Goal: Complete application form

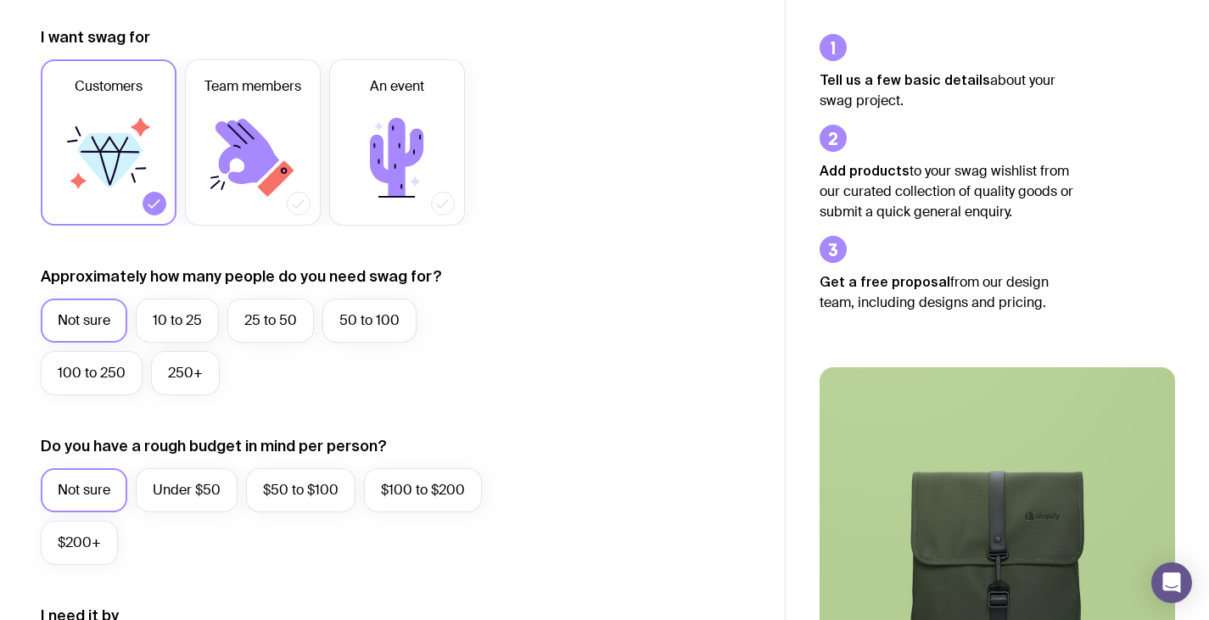
scroll to position [234, 0]
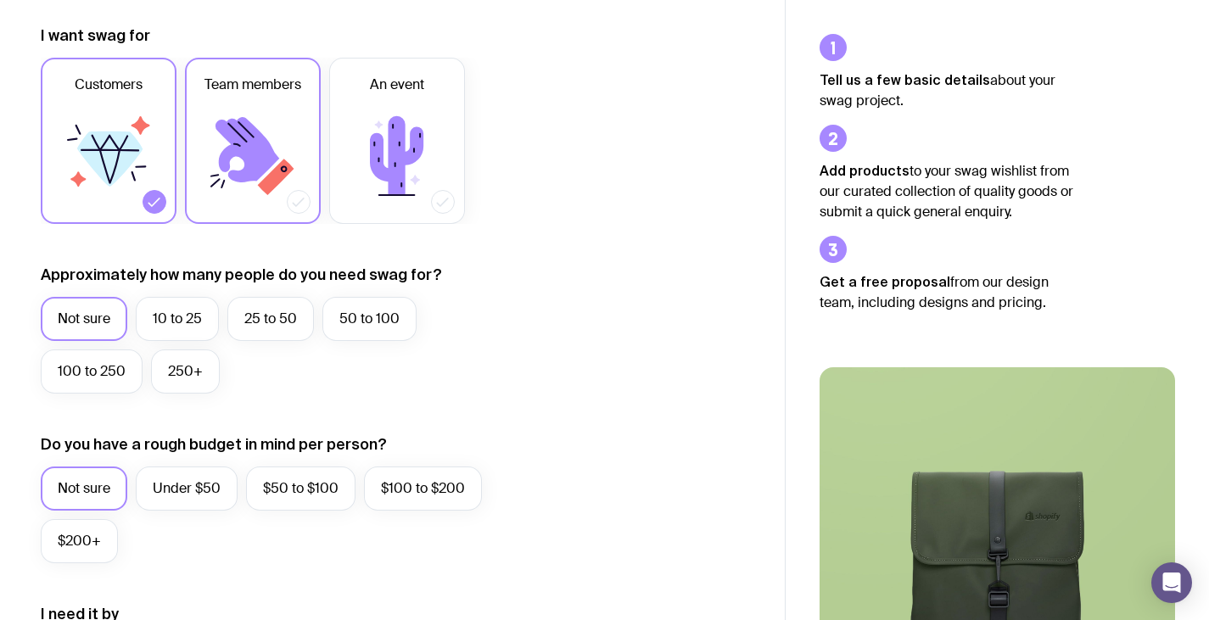
click at [249, 120] on icon at bounding box center [253, 156] width 102 height 102
click at [0, 0] on input "Team members" at bounding box center [0, 0] width 0 height 0
click at [377, 161] on icon at bounding box center [397, 156] width 102 height 102
click at [0, 0] on input "An event" at bounding box center [0, 0] width 0 height 0
click at [377, 161] on icon at bounding box center [397, 156] width 102 height 102
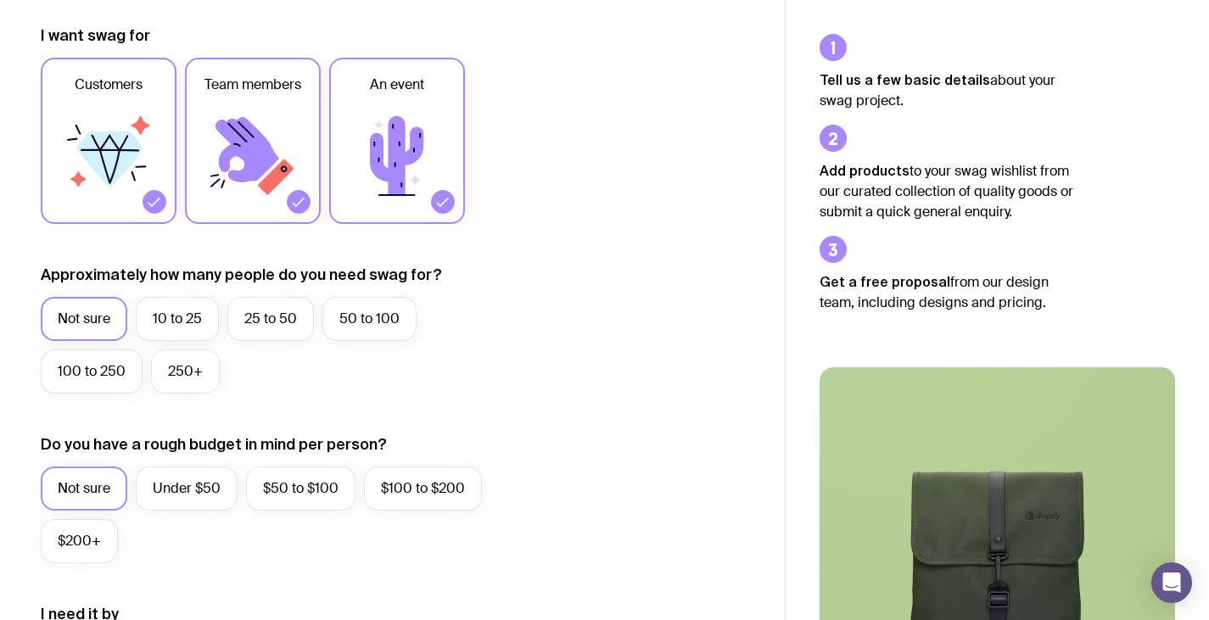
click at [0, 0] on input "An event" at bounding box center [0, 0] width 0 height 0
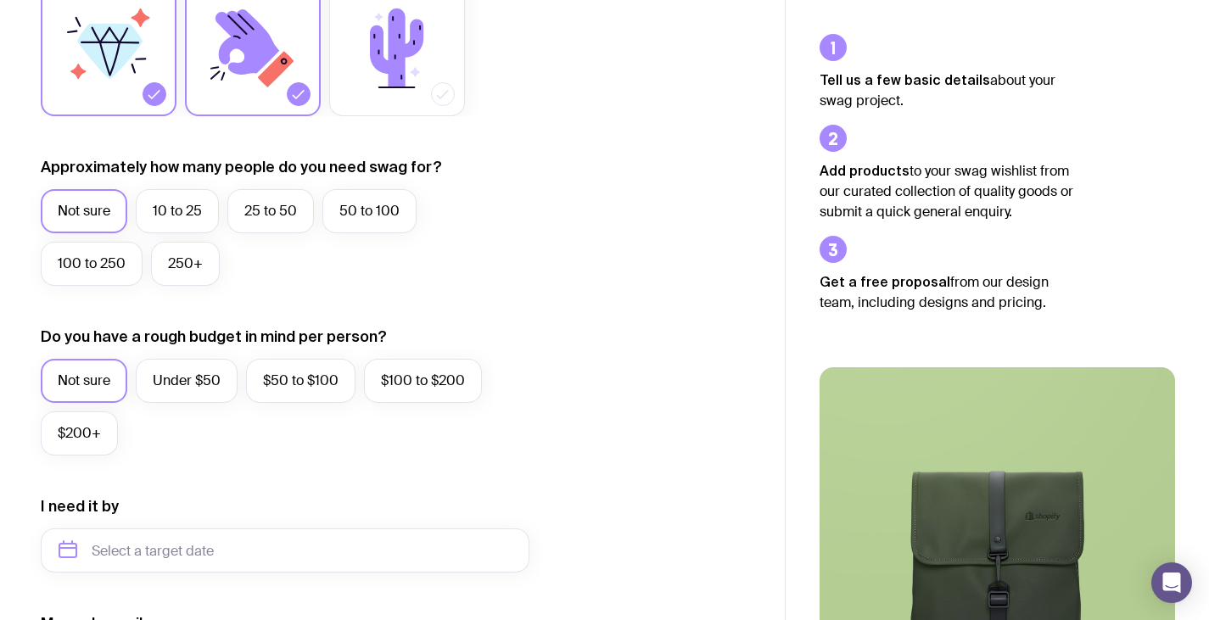
scroll to position [345, 0]
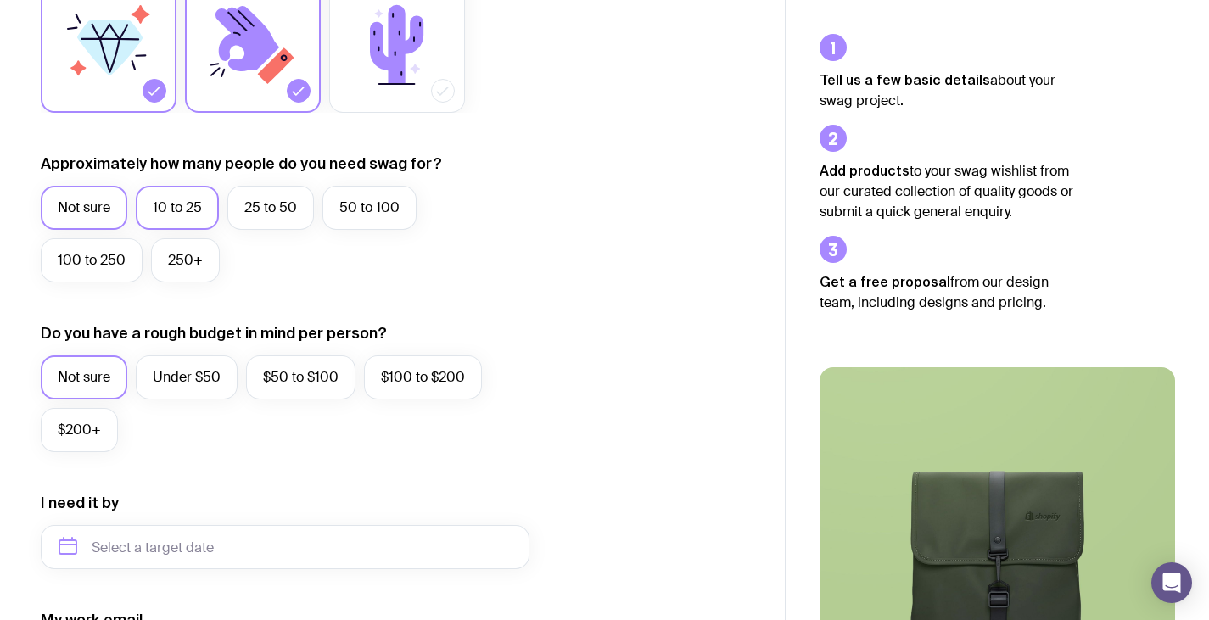
click at [170, 205] on label "10 to 25" at bounding box center [177, 208] width 83 height 44
click at [0, 0] on input "10 to 25" at bounding box center [0, 0] width 0 height 0
click at [323, 394] on label "$50 to $100" at bounding box center [300, 377] width 109 height 44
click at [0, 0] on input "$50 to $100" at bounding box center [0, 0] width 0 height 0
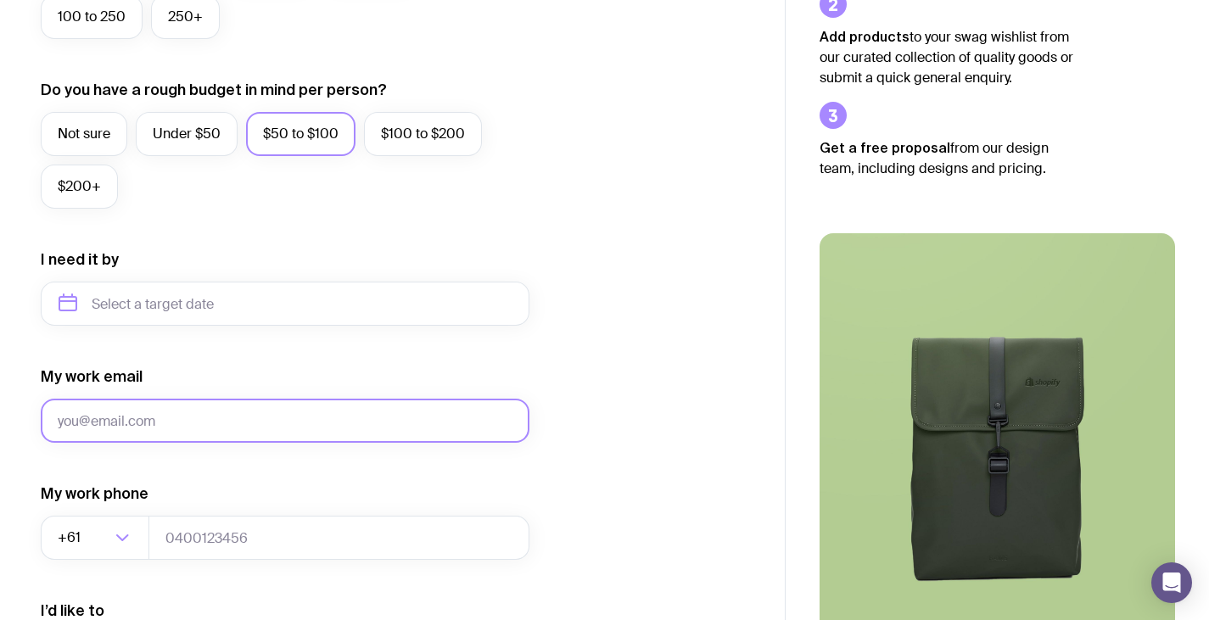
scroll to position [822, 0]
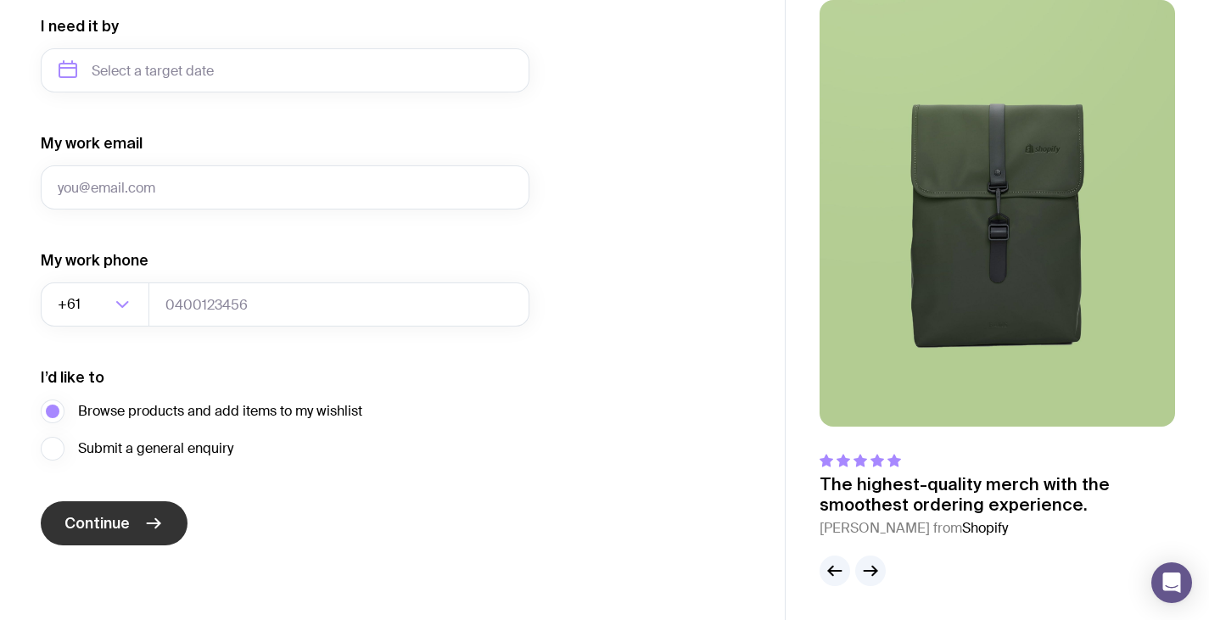
click at [143, 521] on icon "submit" at bounding box center [153, 523] width 20 height 20
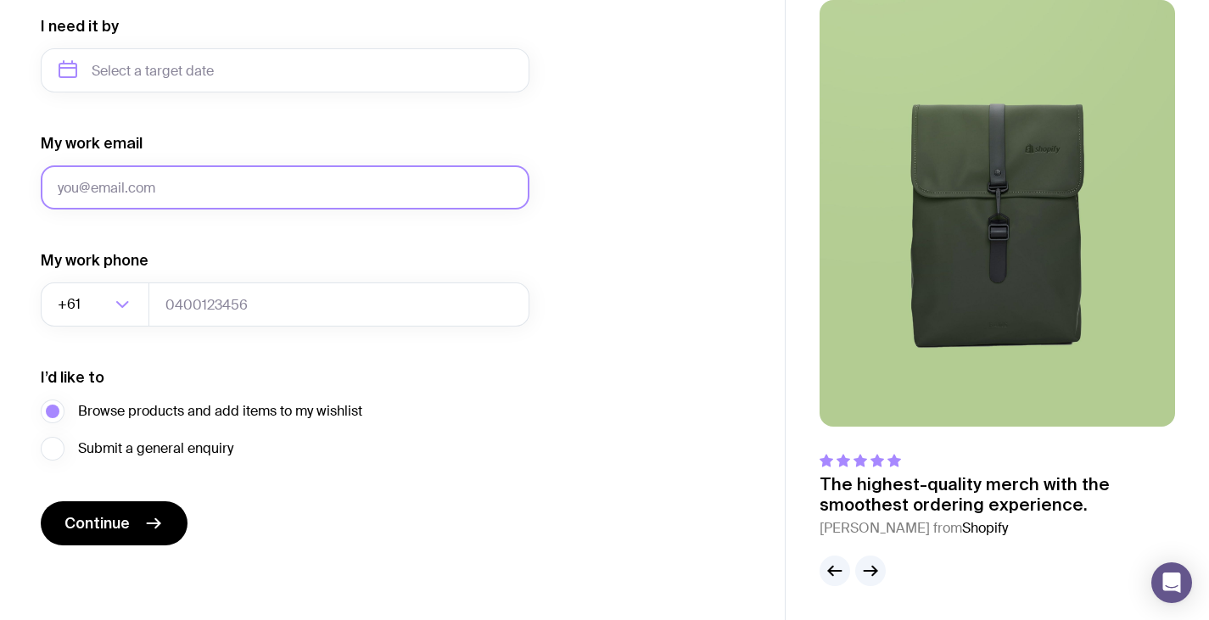
click at [293, 198] on input "My work email" at bounding box center [285, 187] width 489 height 44
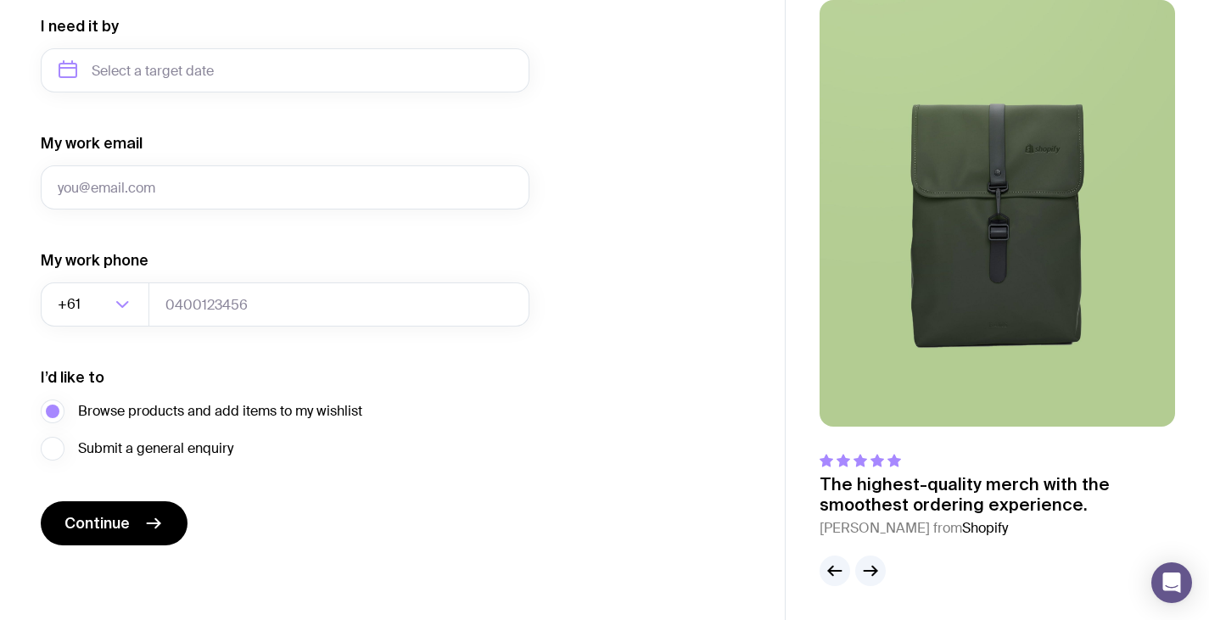
click at [514, 266] on div "My work phone +61 Loading..." at bounding box center [285, 288] width 489 height 76
click at [68, 440] on label "Submit a general enquiry" at bounding box center [137, 449] width 193 height 24
click at [0, 0] on input "Submit a general enquiry" at bounding box center [0, 0] width 0 height 0
click at [157, 539] on button "Continue" at bounding box center [114, 523] width 147 height 44
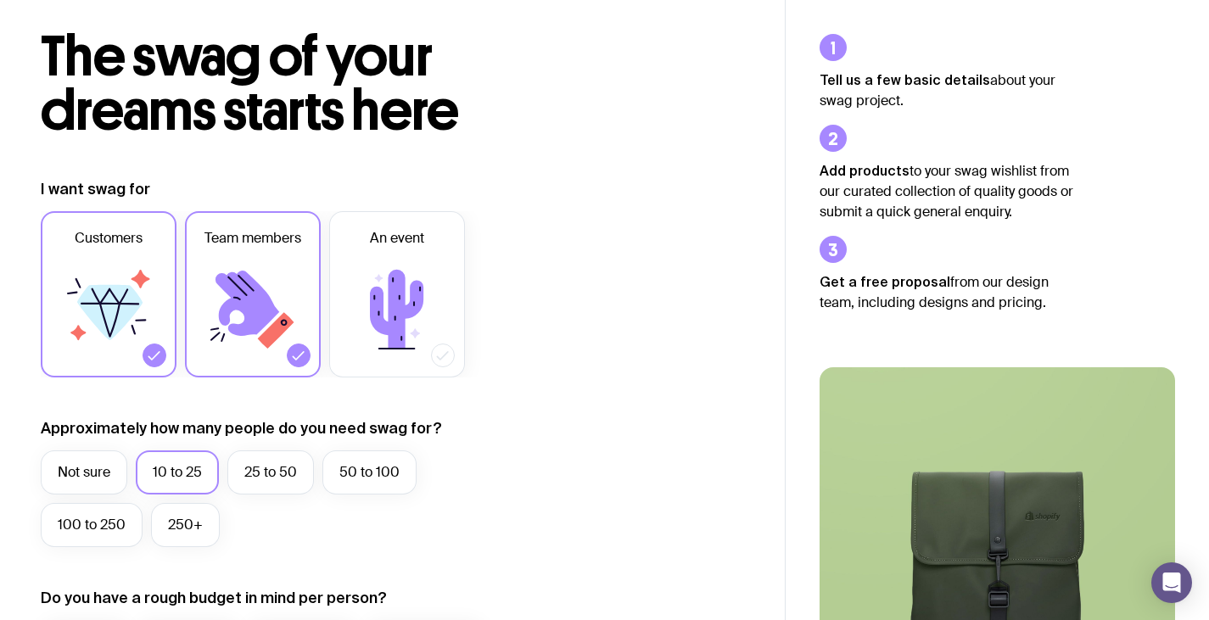
scroll to position [0, 0]
